Goal: Information Seeking & Learning: Learn about a topic

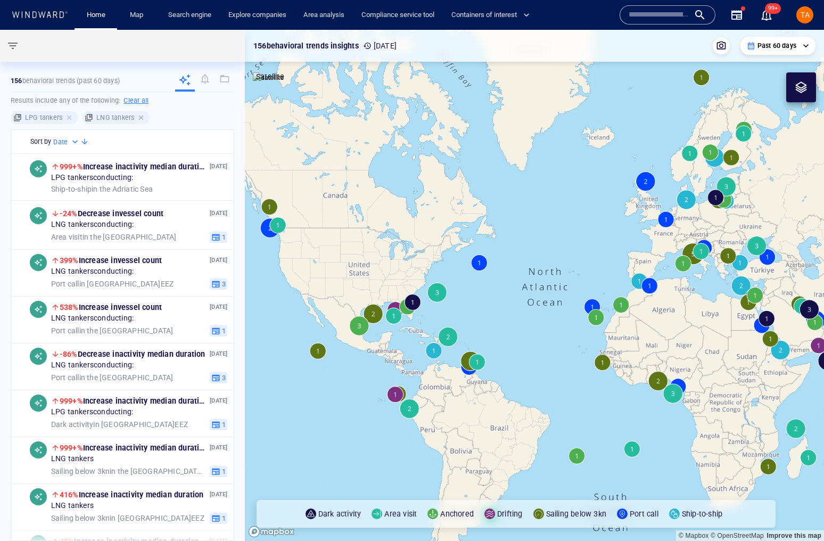
click at [137, 117] on div at bounding box center [142, 118] width 10 height 10
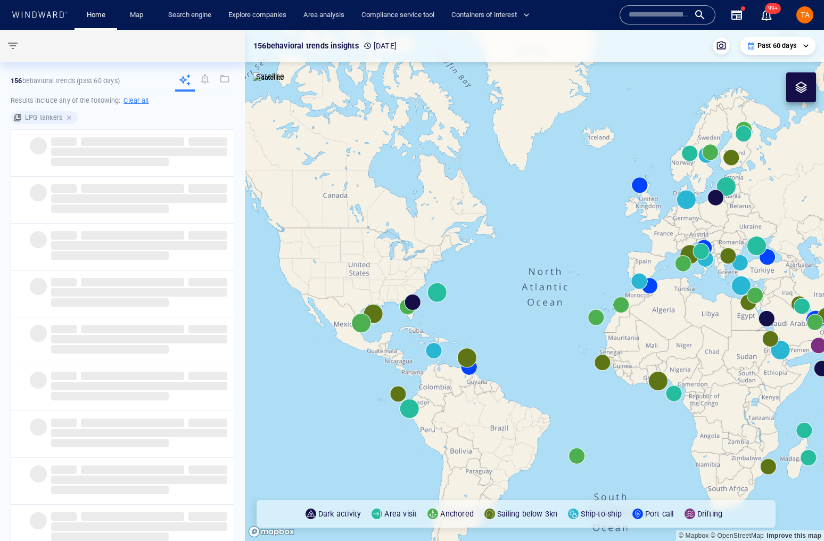
click at [68, 118] on div at bounding box center [70, 118] width 10 height 10
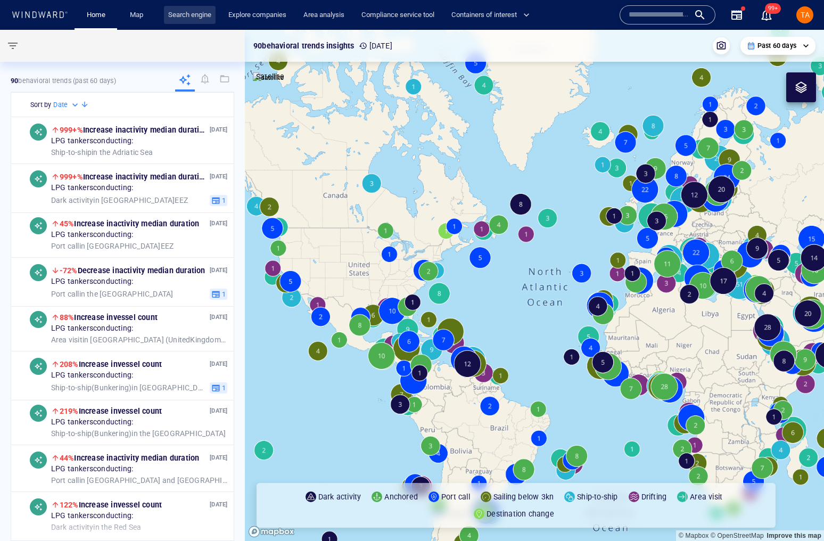
click at [192, 17] on link "Search engine" at bounding box center [190, 15] width 52 height 19
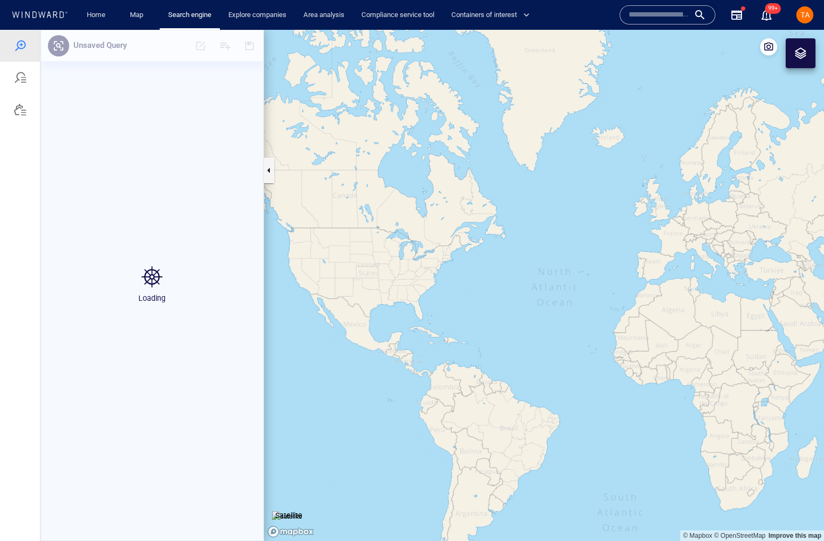
click at [101, 43] on div "Loading" at bounding box center [151, 285] width 223 height 511
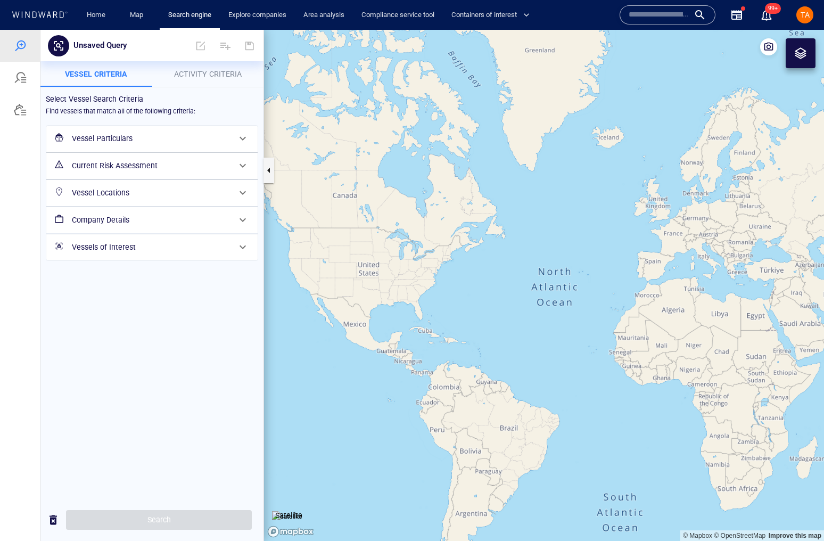
click at [180, 137] on h6 "Vessel Particulars" at bounding box center [151, 138] width 158 height 13
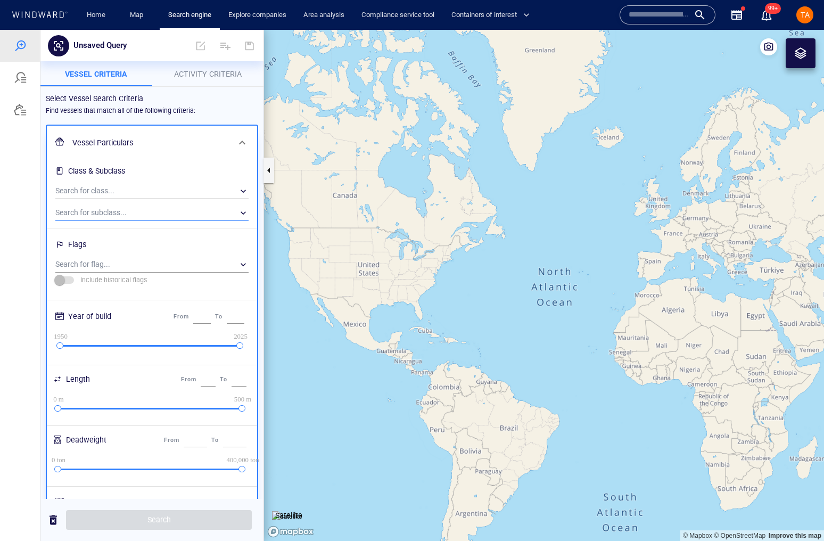
click at [139, 216] on div "​" at bounding box center [151, 213] width 193 height 16
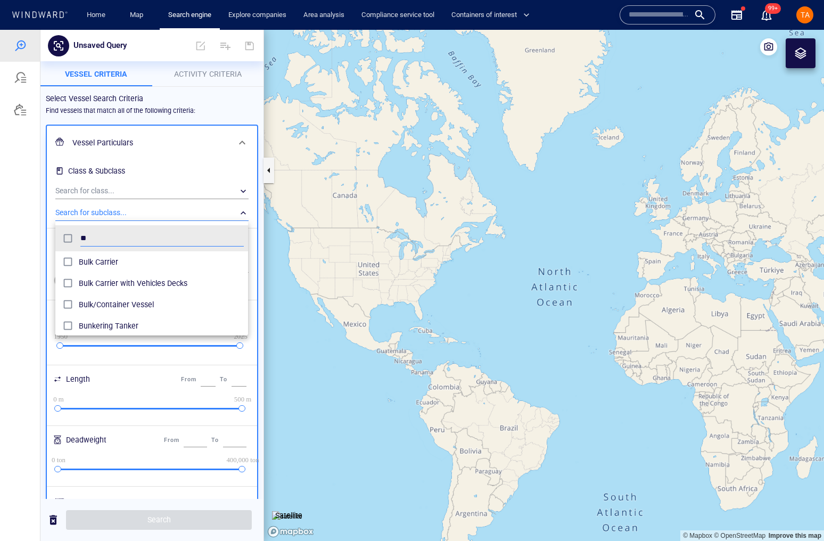
scroll to position [100, 186]
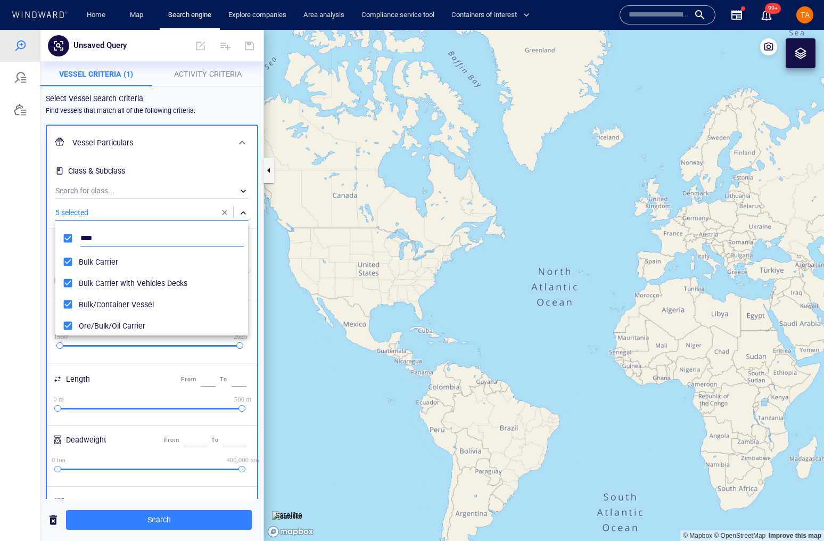
click at [95, 236] on input "****" at bounding box center [161, 239] width 163 height 16
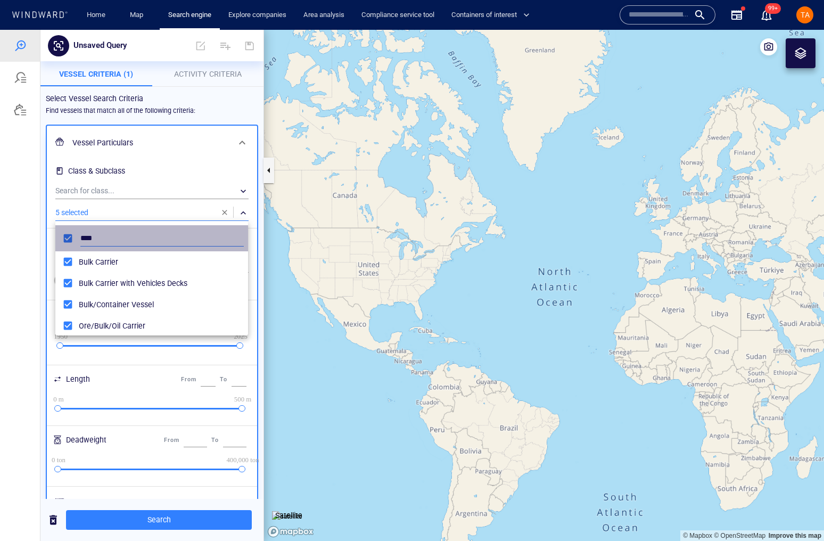
click at [95, 236] on input "****" at bounding box center [161, 239] width 163 height 16
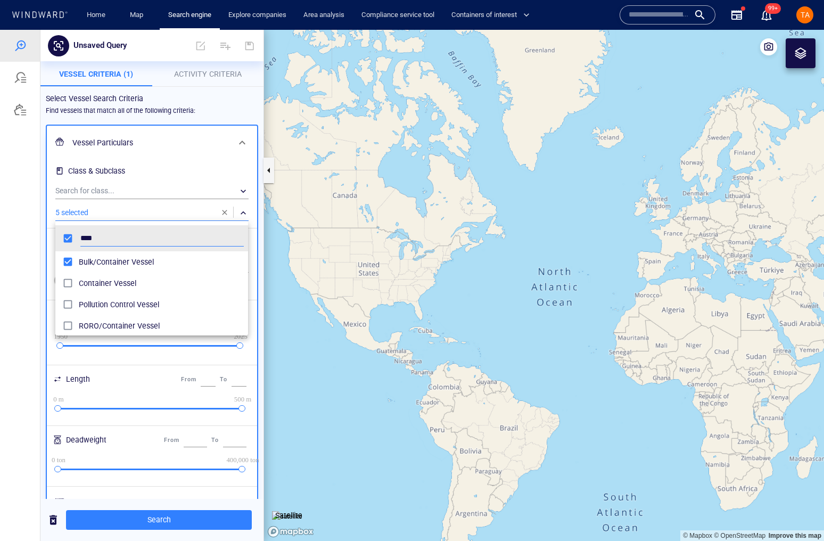
type input "****"
click at [200, 106] on div at bounding box center [412, 285] width 824 height 511
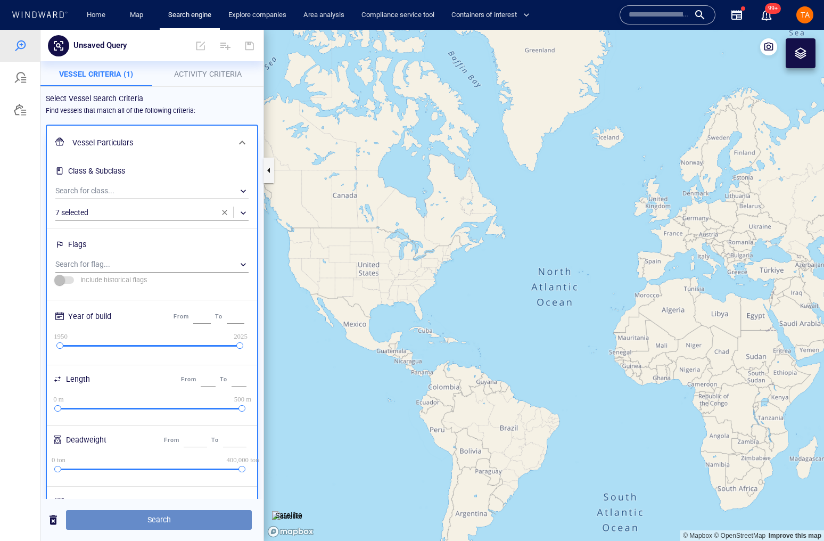
click at [152, 516] on span "Search" at bounding box center [159, 519] width 169 height 13
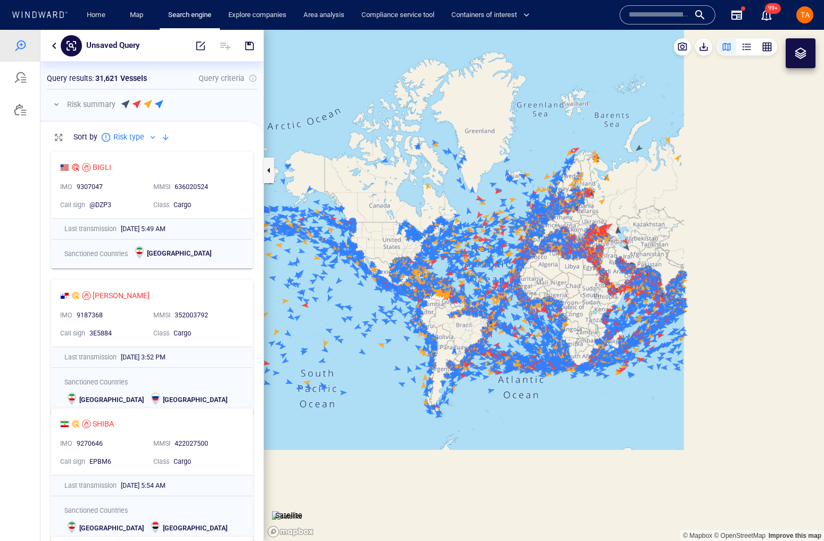
scroll to position [6, 6]
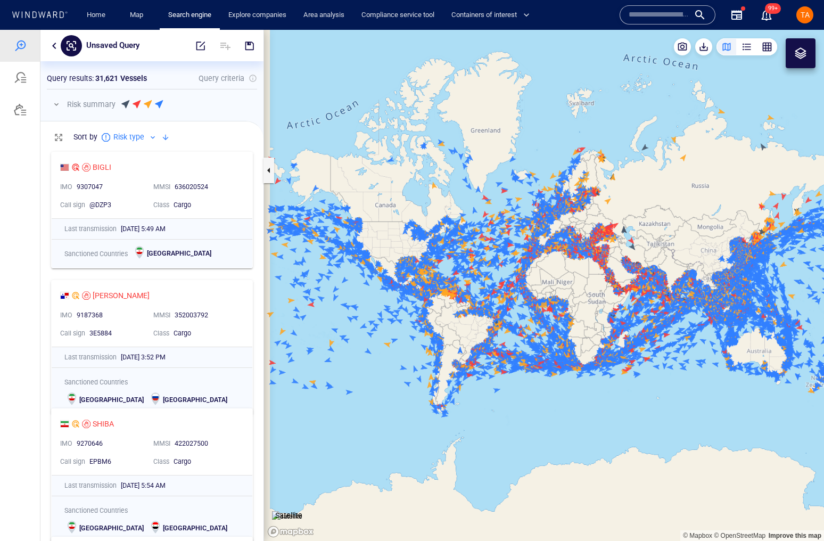
drag, startPoint x: 426, startPoint y: 200, endPoint x: 497, endPoint y: 200, distance: 71.4
click at [497, 200] on canvas "Map" at bounding box center [544, 285] width 560 height 511
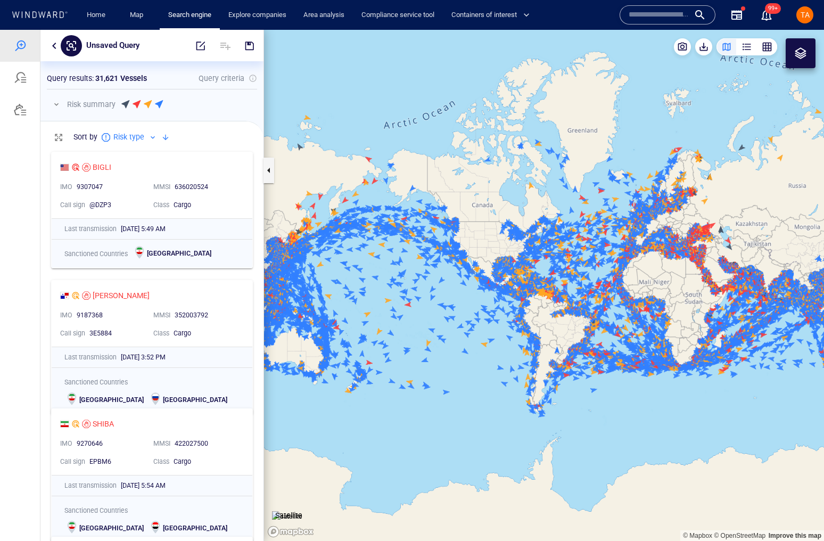
drag, startPoint x: 522, startPoint y: 164, endPoint x: 387, endPoint y: 185, distance: 136.8
click at [387, 185] on canvas "Map" at bounding box center [544, 285] width 560 height 511
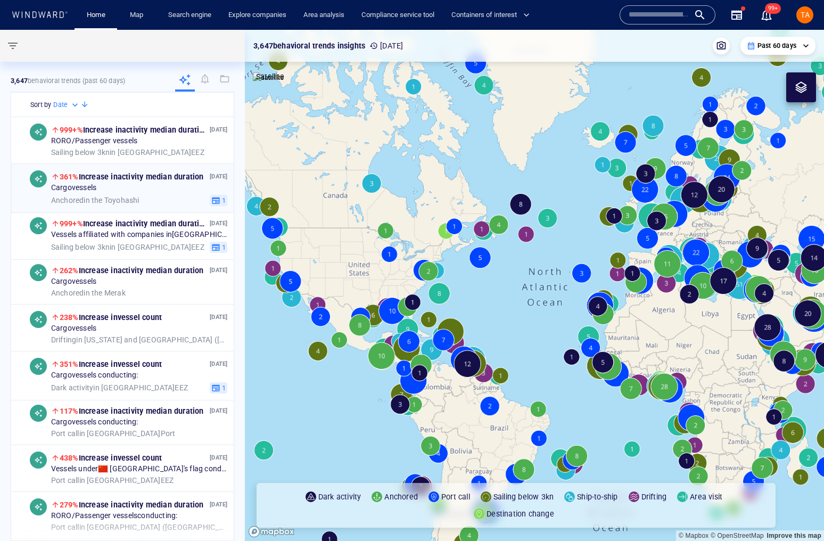
click at [168, 204] on div "Anchored in the Toyohashi" at bounding box center [128, 200] width 155 height 10
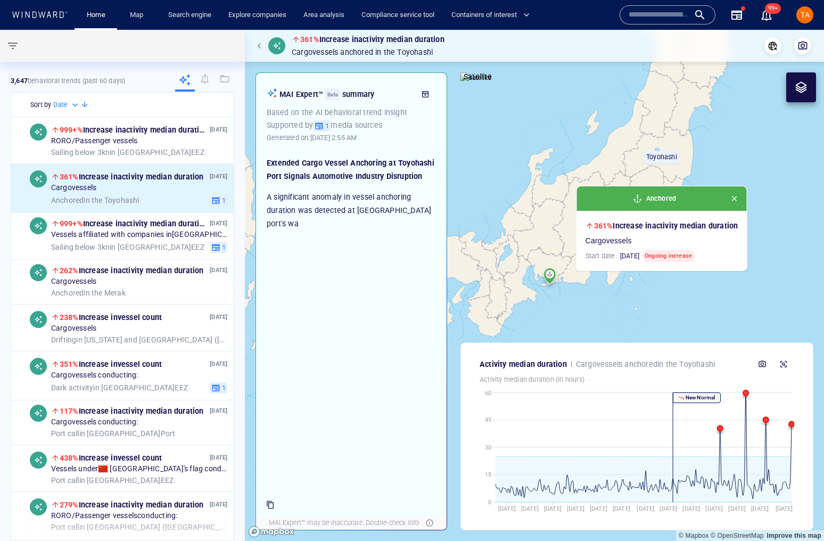
drag, startPoint x: 598, startPoint y: 212, endPoint x: 679, endPoint y: 160, distance: 96.3
click at [699, 133] on canvas "Map" at bounding box center [534, 285] width 579 height 511
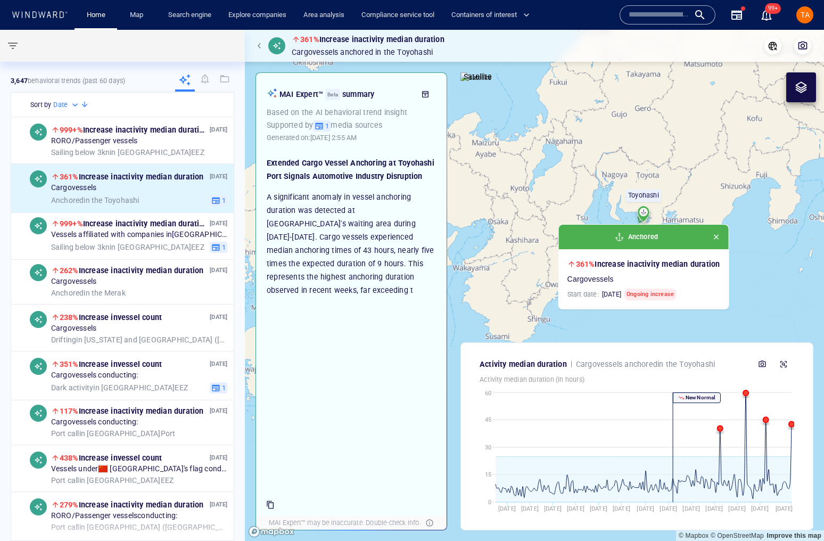
drag, startPoint x: 630, startPoint y: 138, endPoint x: 694, endPoint y: 128, distance: 64.1
click at [694, 128] on canvas "Map" at bounding box center [534, 285] width 579 height 511
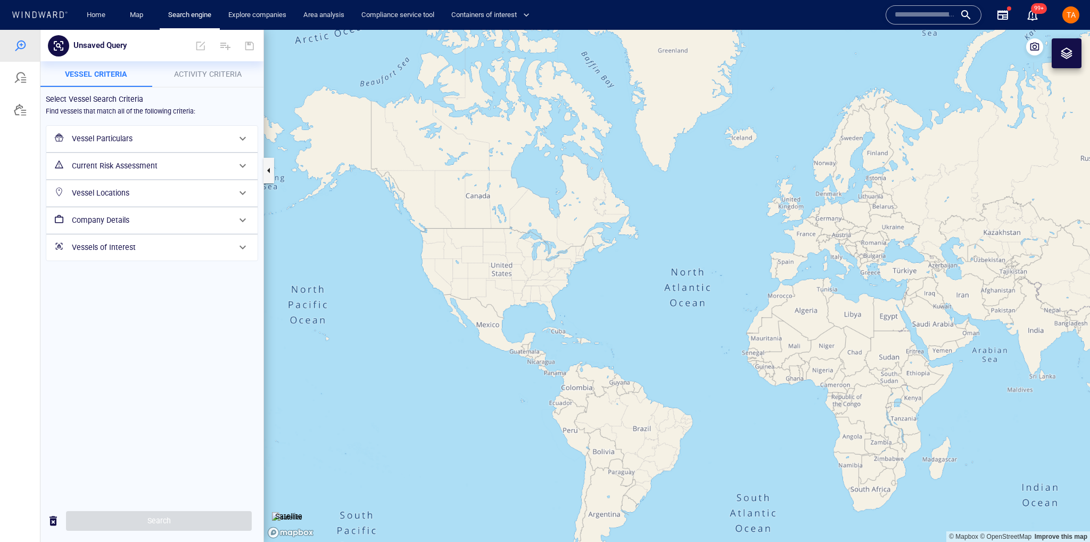
click at [184, 137] on h6 "Vessel Particulars" at bounding box center [151, 138] width 158 height 13
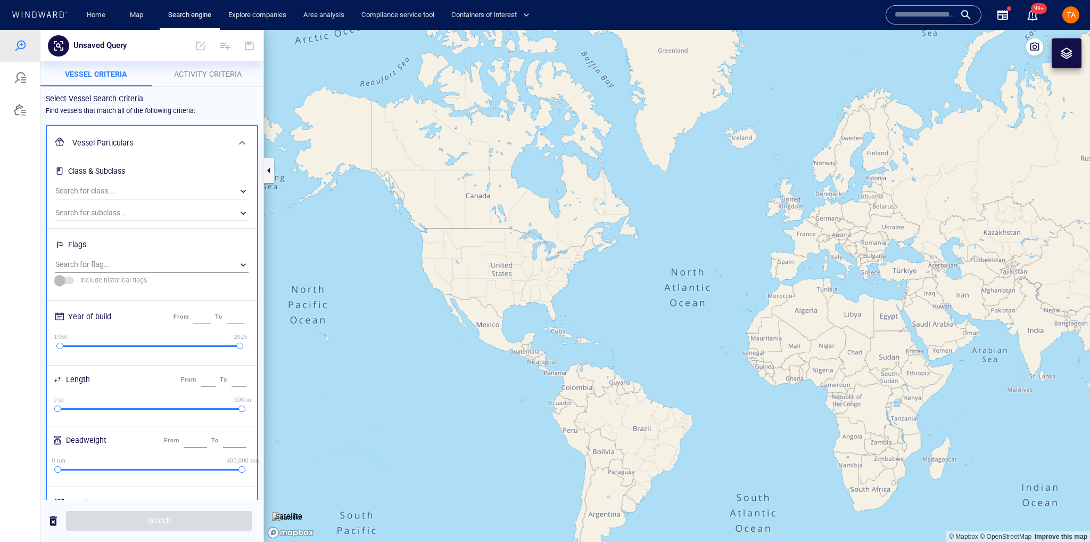
click at [232, 195] on div "​" at bounding box center [151, 191] width 193 height 16
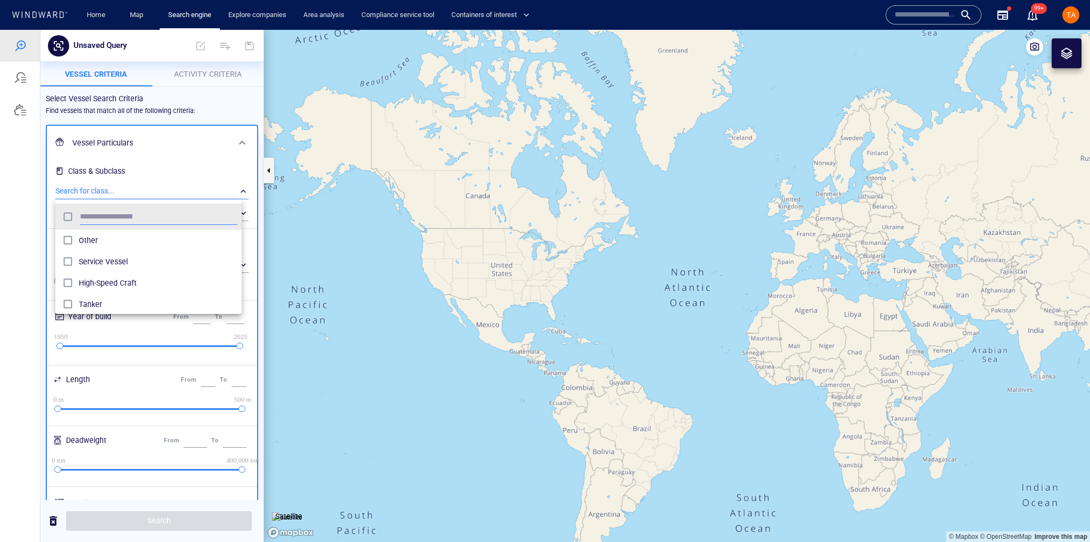
scroll to position [100, 179]
click at [208, 62] on div at bounding box center [545, 286] width 1090 height 512
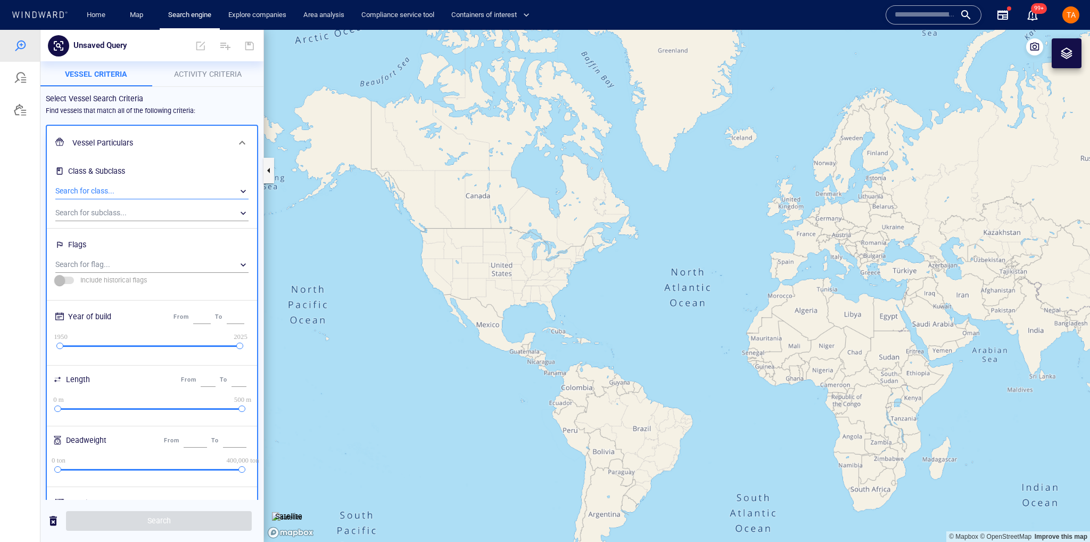
scroll to position [100, 186]
click at [215, 47] on span at bounding box center [225, 46] width 26 height 26
click at [217, 73] on div at bounding box center [545, 286] width 1090 height 512
click at [201, 78] on span "Activity Criteria" at bounding box center [208, 74] width 68 height 9
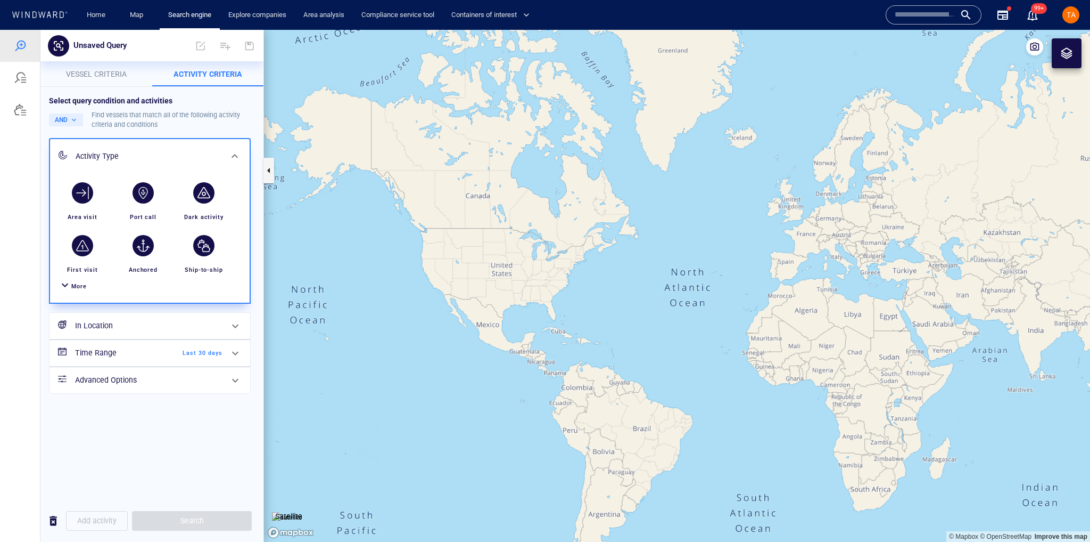
click at [100, 72] on span "Vessel criteria" at bounding box center [96, 74] width 61 height 9
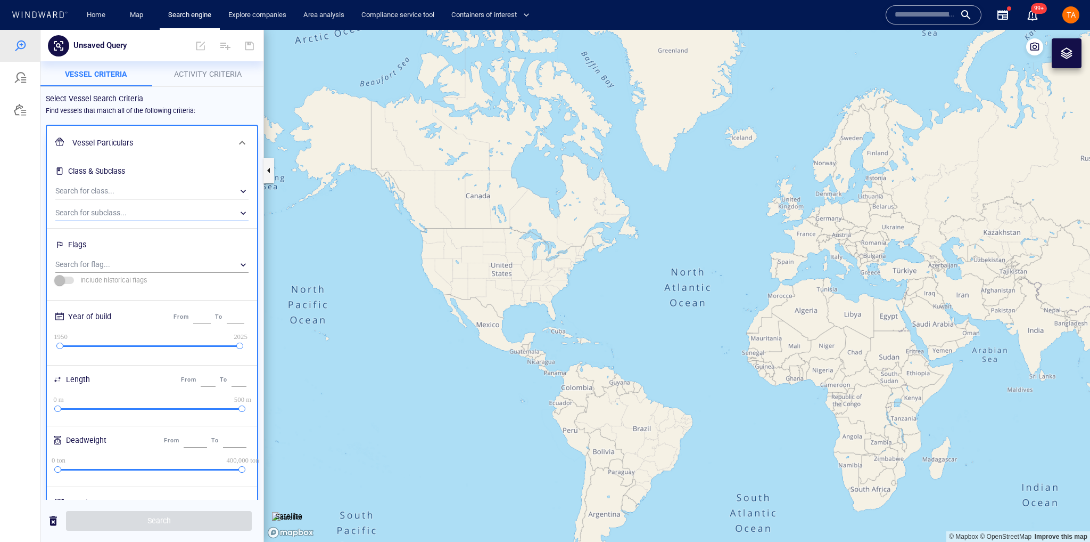
click at [136, 212] on div "​" at bounding box center [151, 213] width 193 height 16
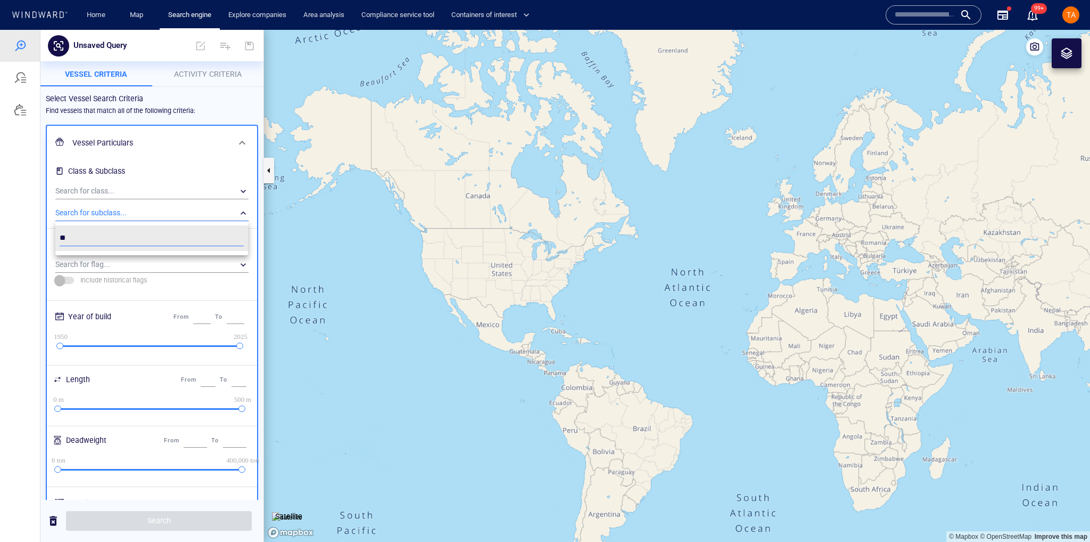
type input "*"
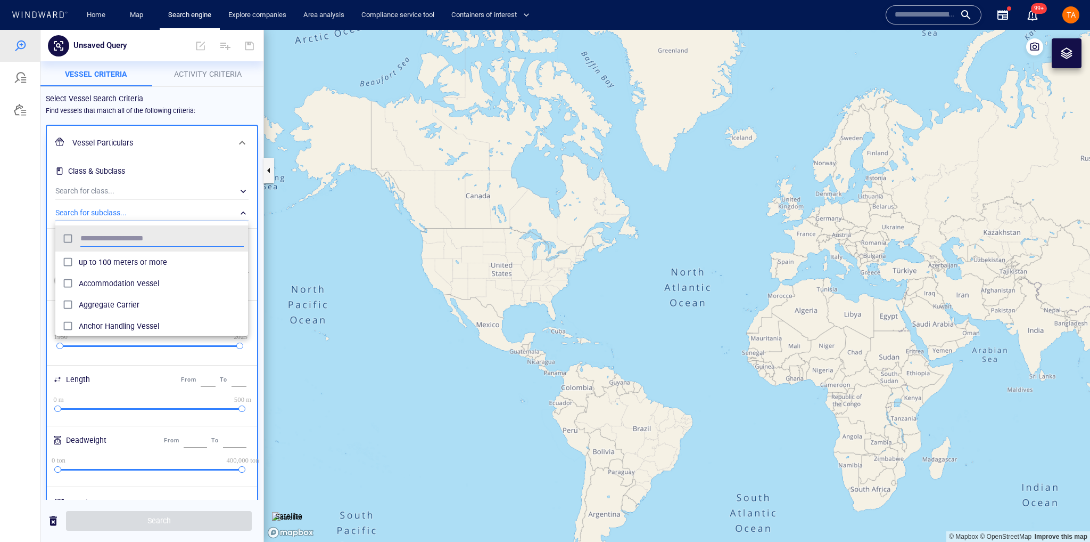
click at [203, 138] on div at bounding box center [545, 286] width 1090 height 512
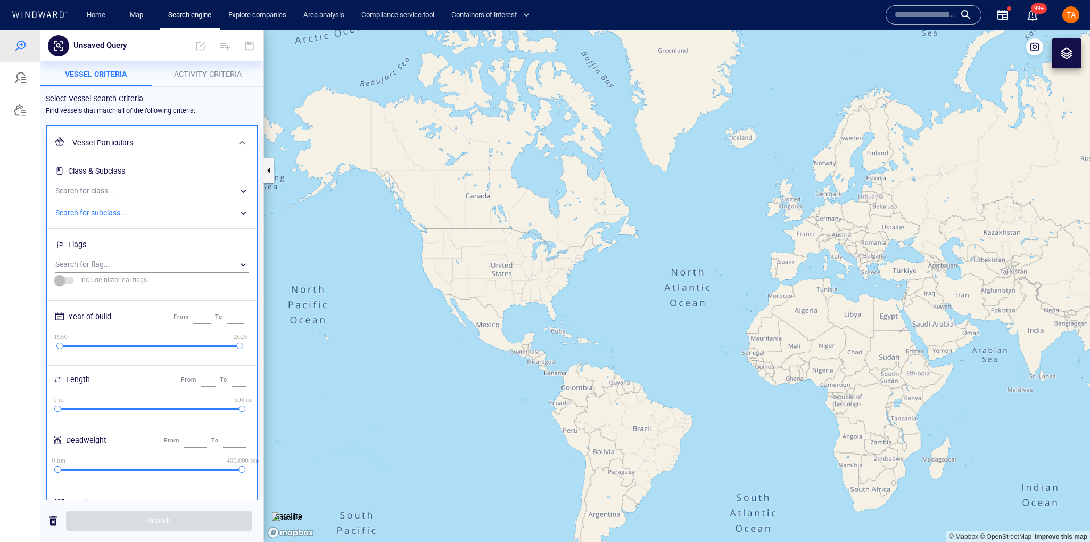
click at [149, 214] on div "​" at bounding box center [151, 213] width 193 height 16
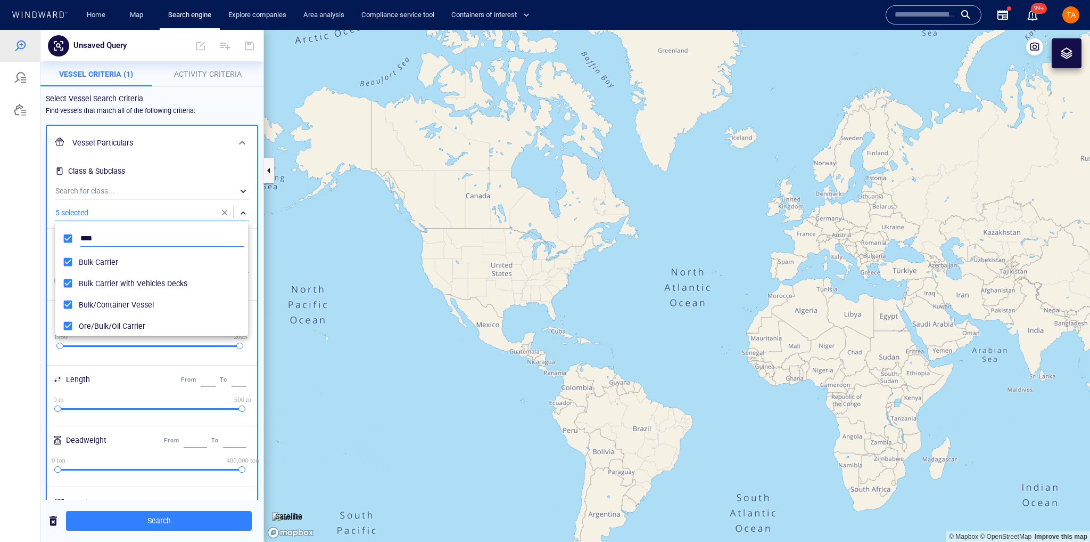
click at [97, 243] on input "****" at bounding box center [161, 239] width 163 height 16
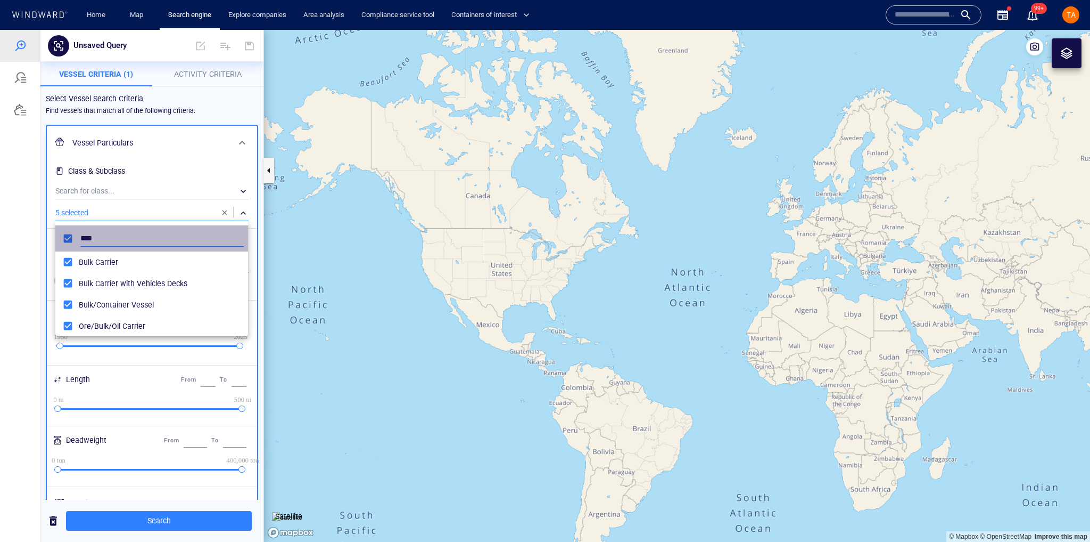
click at [97, 243] on input "****" at bounding box center [161, 239] width 163 height 16
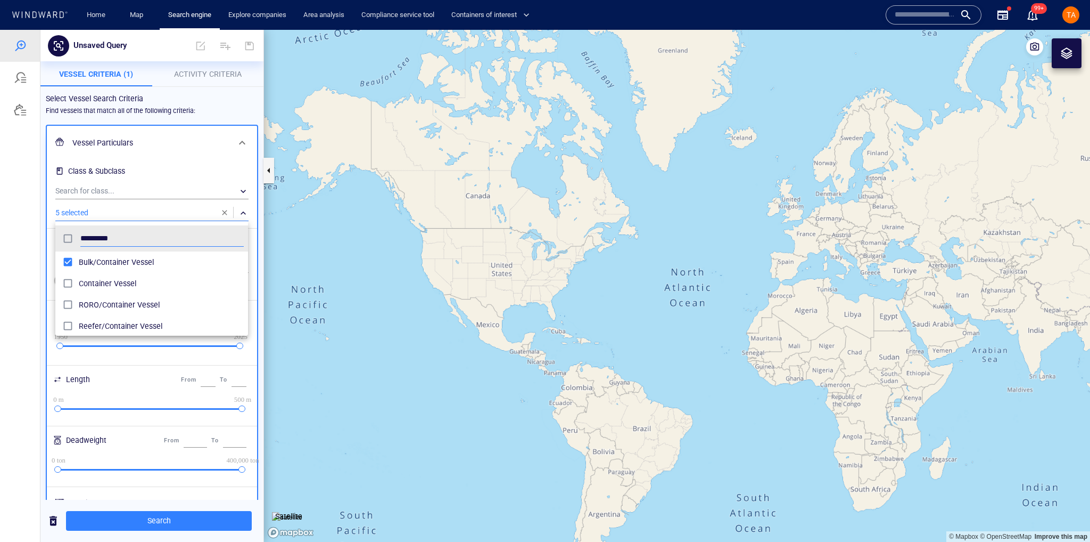
type input "*********"
click at [127, 281] on span "Container Vessel" at bounding box center [161, 283] width 165 height 13
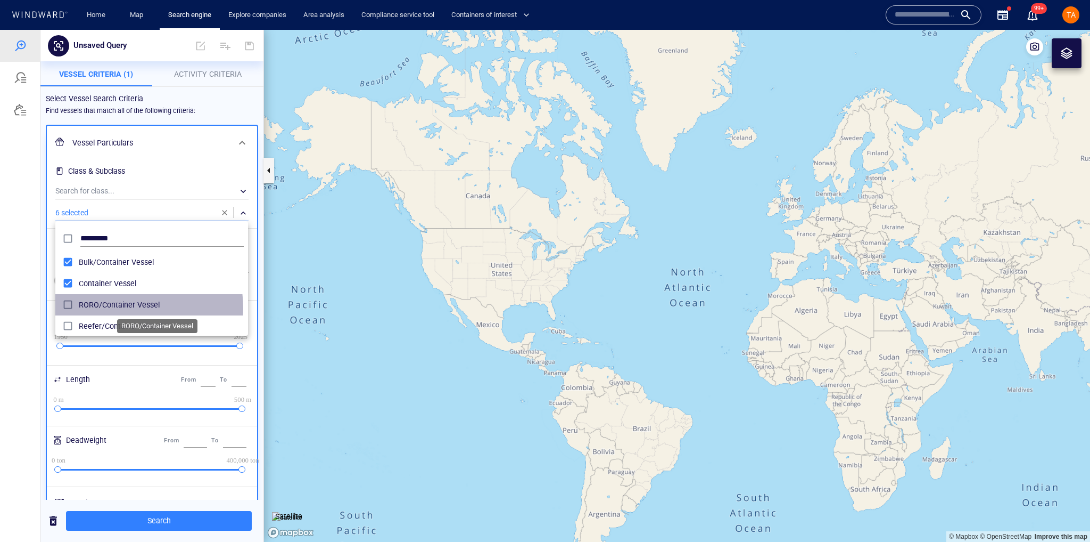
click at [128, 308] on span "RORO/Container Vessel" at bounding box center [161, 304] width 165 height 13
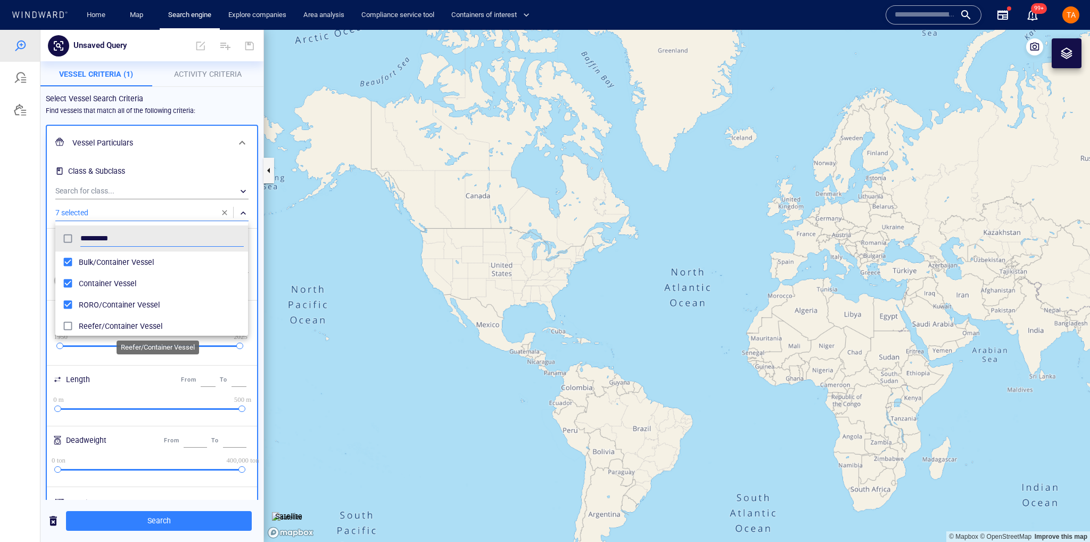
click at [94, 327] on span "Reefer/Container Vessel" at bounding box center [161, 325] width 165 height 13
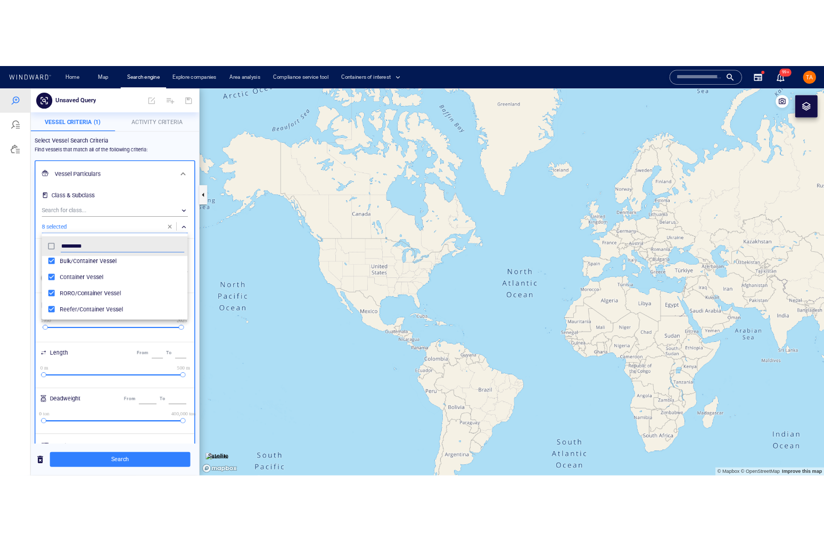
scroll to position [5, 0]
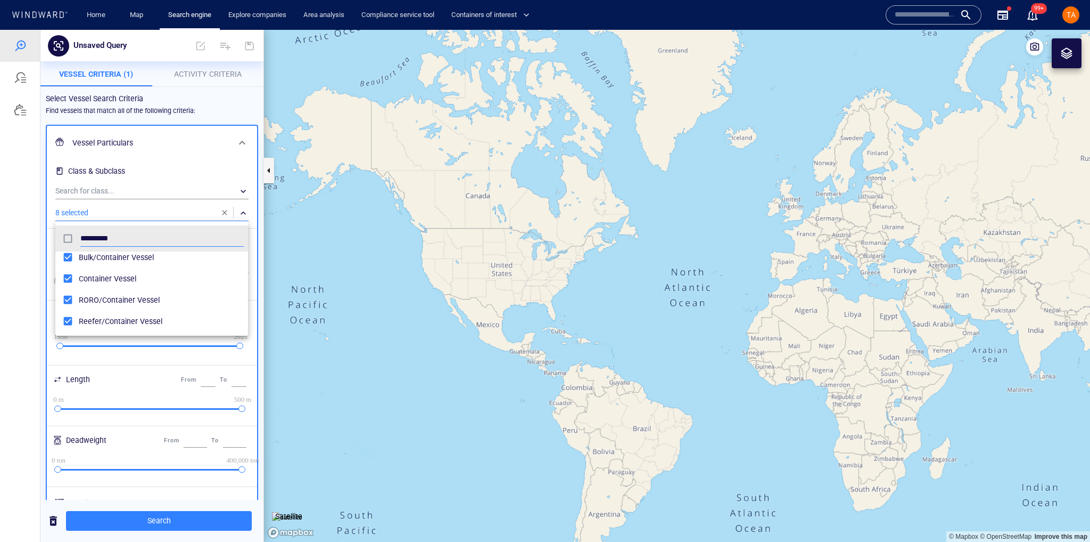
click at [154, 516] on div at bounding box center [545, 286] width 1090 height 512
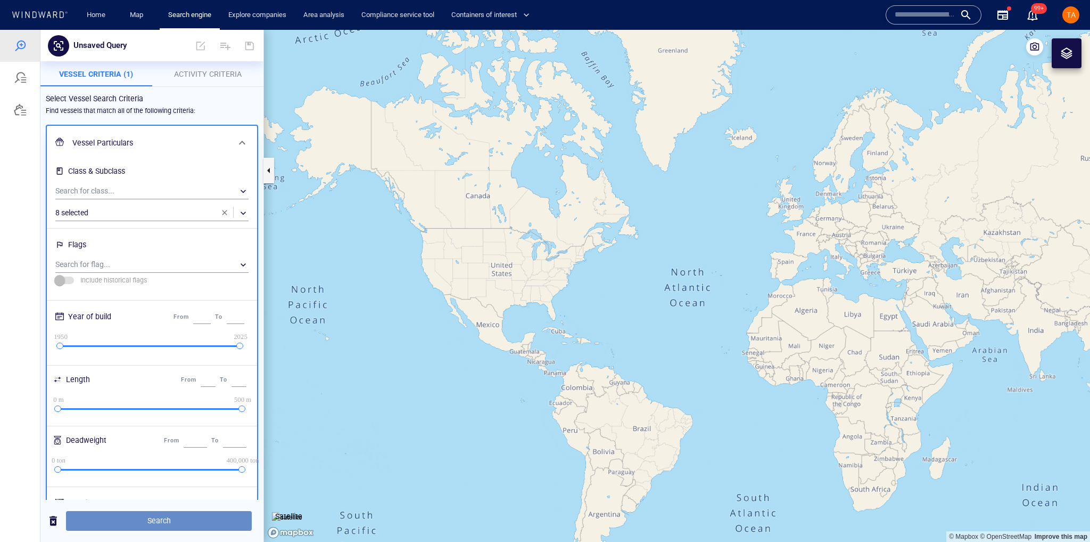
click at [155, 524] on span "Search" at bounding box center [159, 520] width 169 height 13
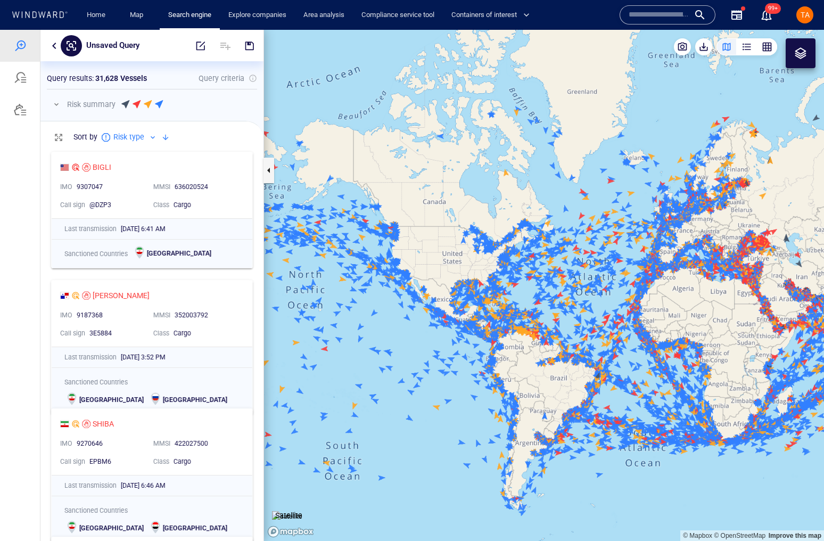
scroll to position [6, 6]
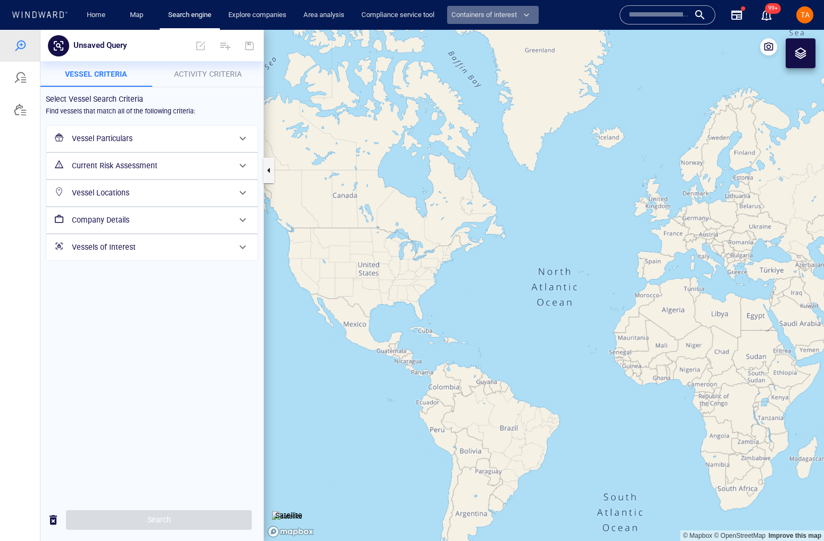
click at [475, 17] on span "Containers of interest" at bounding box center [491, 15] width 78 height 12
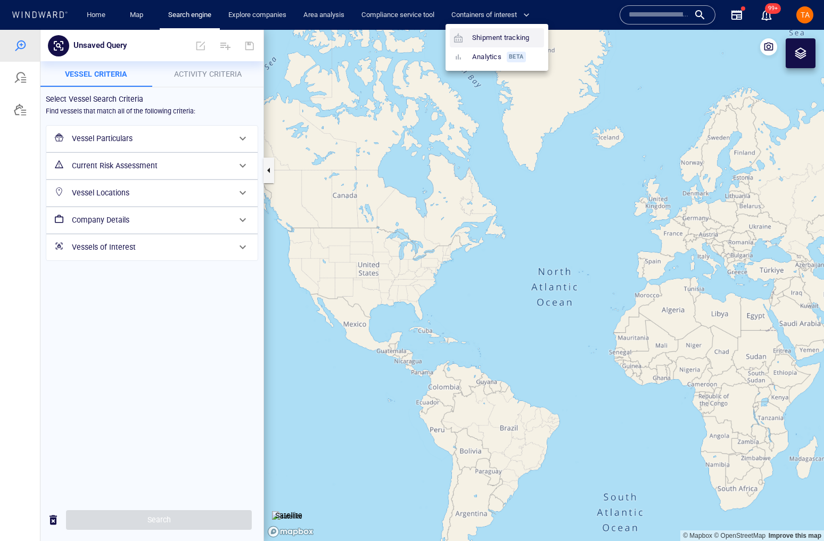
click at [501, 36] on link "Shipment tracking" at bounding box center [492, 37] width 84 height 19
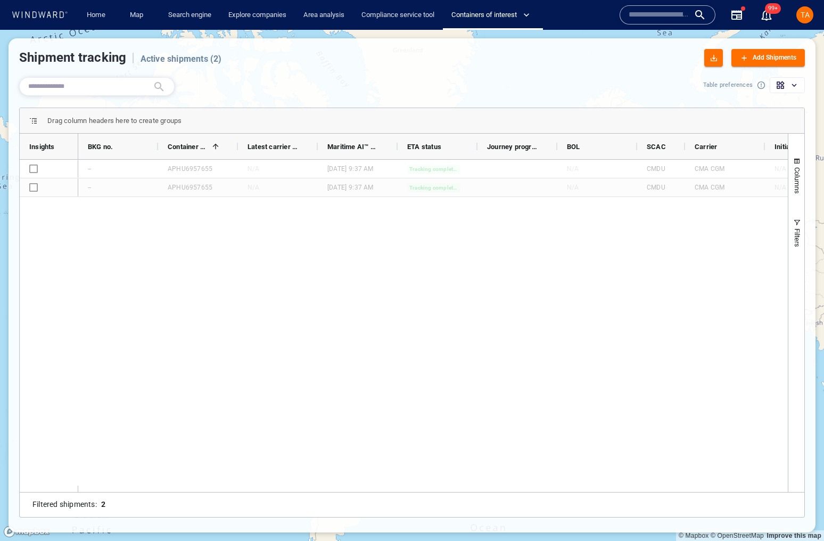
click at [246, 45] on div "Shipment tracking | Active shipments ( 2 ) Add Shipments" at bounding box center [412, 58] width 794 height 26
click at [480, 15] on span "Containers of interest" at bounding box center [491, 15] width 78 height 12
